Goal: Entertainment & Leisure: Consume media (video, audio)

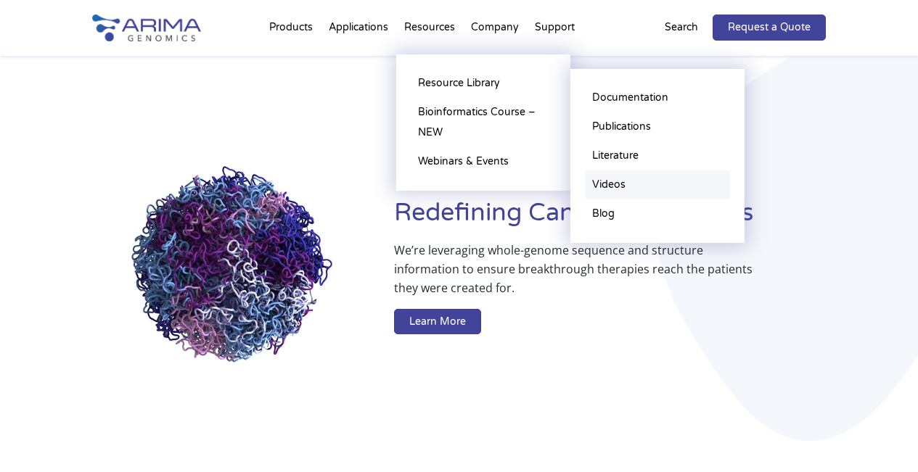
click at [622, 179] on link "Videos" at bounding box center [657, 184] width 145 height 29
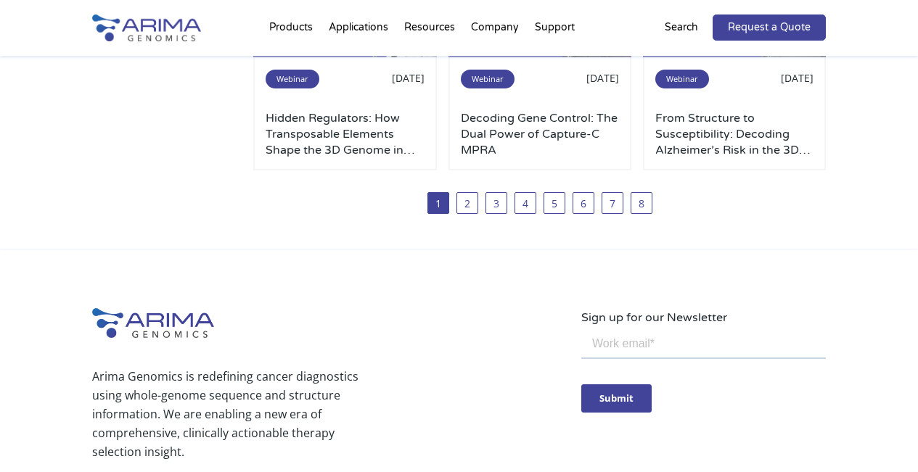
scroll to position [1219, 0]
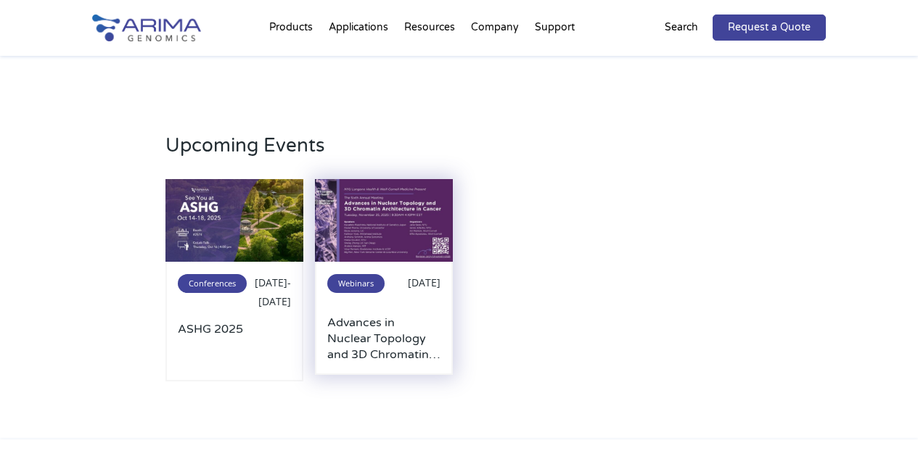
click at [355, 334] on h3 "Advances in Nuclear Topology and 3D Chromatin Architecture in Cancer" at bounding box center [383, 339] width 113 height 48
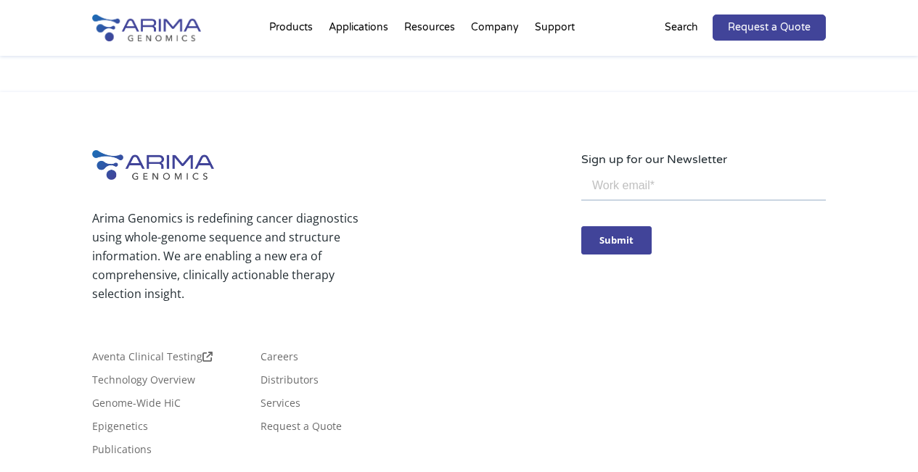
scroll to position [348, 0]
